Goal: Information Seeking & Learning: Compare options

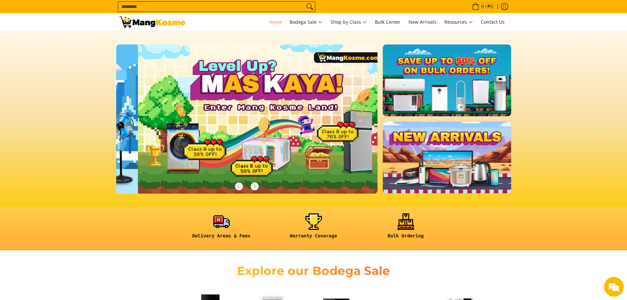
scroll to position [0, 262]
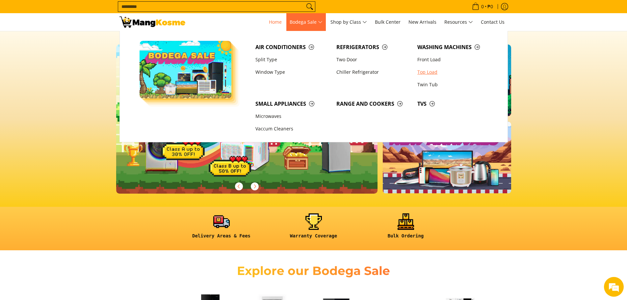
click at [434, 72] on link "Top Load" at bounding box center [454, 72] width 81 height 13
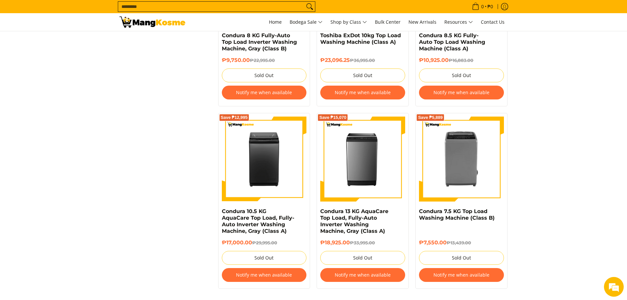
scroll to position [757, 0]
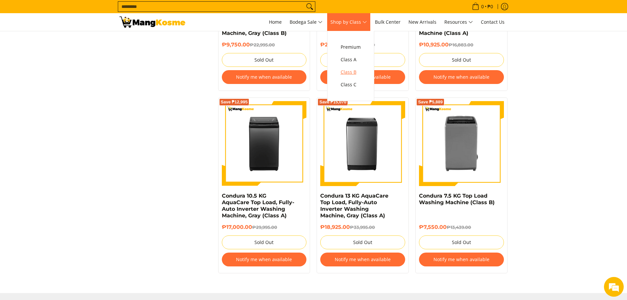
click at [360, 71] on span "Class B" at bounding box center [351, 72] width 20 height 8
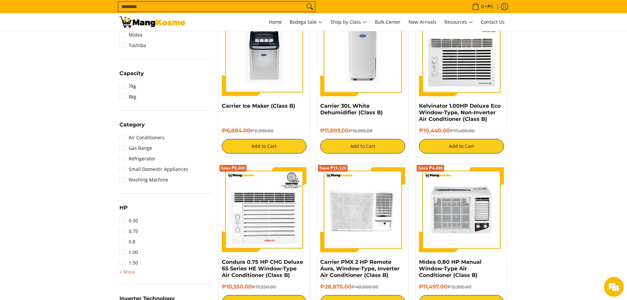
scroll to position [230, 0]
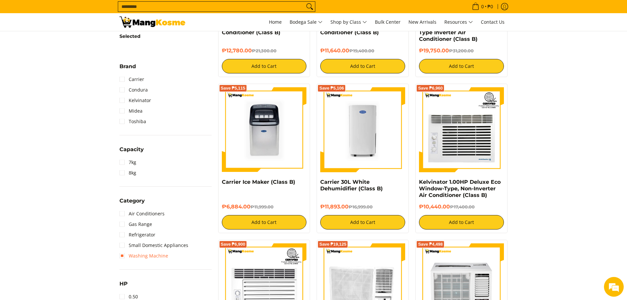
click at [122, 255] on link "Washing Machine" at bounding box center [143, 255] width 49 height 11
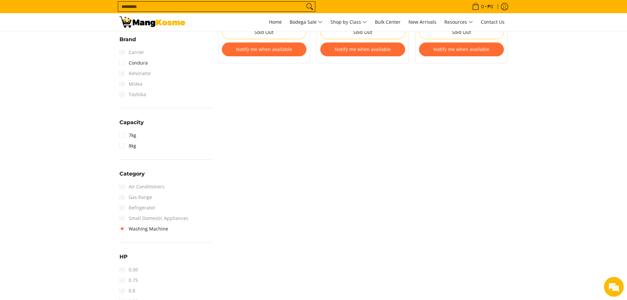
scroll to position [263, 0]
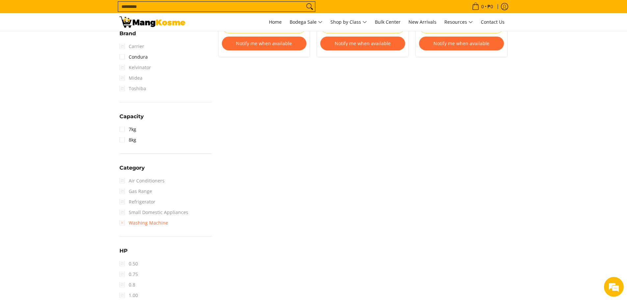
click at [124, 222] on link "Washing Machine" at bounding box center [143, 222] width 49 height 11
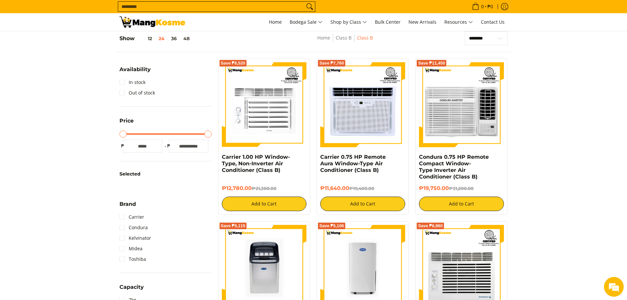
scroll to position [290, 0]
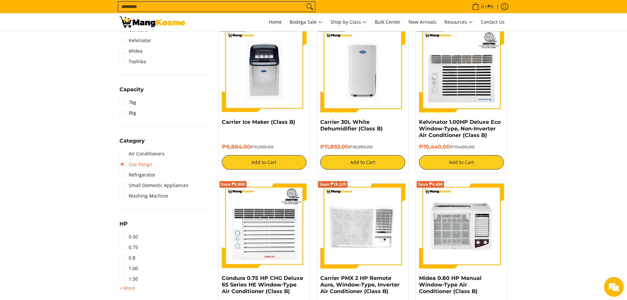
click at [123, 163] on link "Gas Range" at bounding box center [135, 164] width 33 height 11
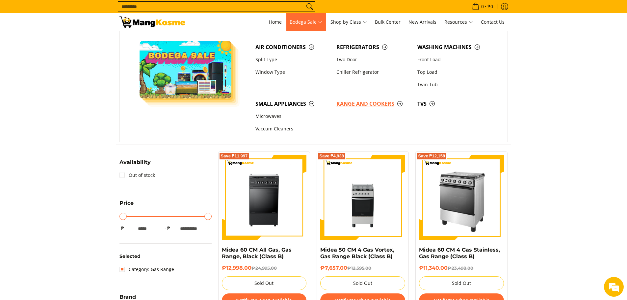
click at [362, 105] on span "Range and Cookers" at bounding box center [373, 104] width 74 height 8
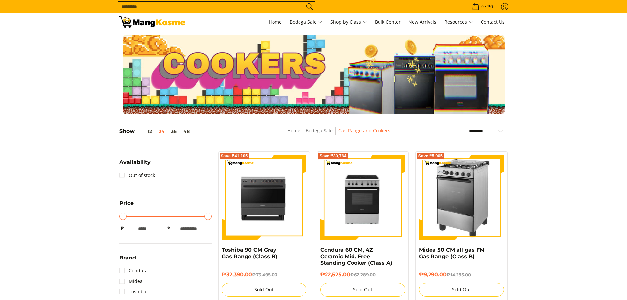
scroll to position [66, 0]
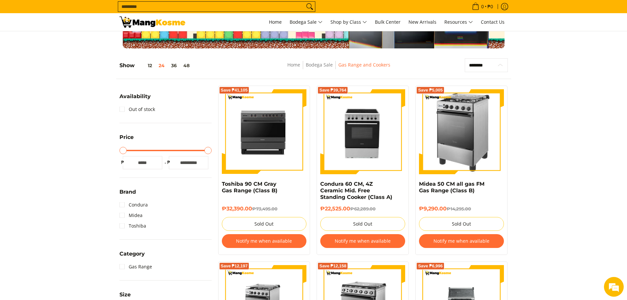
click at [491, 66] on select "**********" at bounding box center [486, 65] width 43 height 14
select select "**********"
click at [465, 58] on select "**********" at bounding box center [486, 65] width 43 height 14
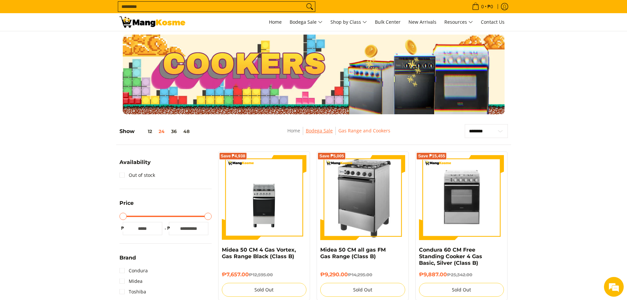
click at [319, 133] on link "Bodega Sale" at bounding box center [319, 130] width 27 height 6
